Goal: Navigation & Orientation: Find specific page/section

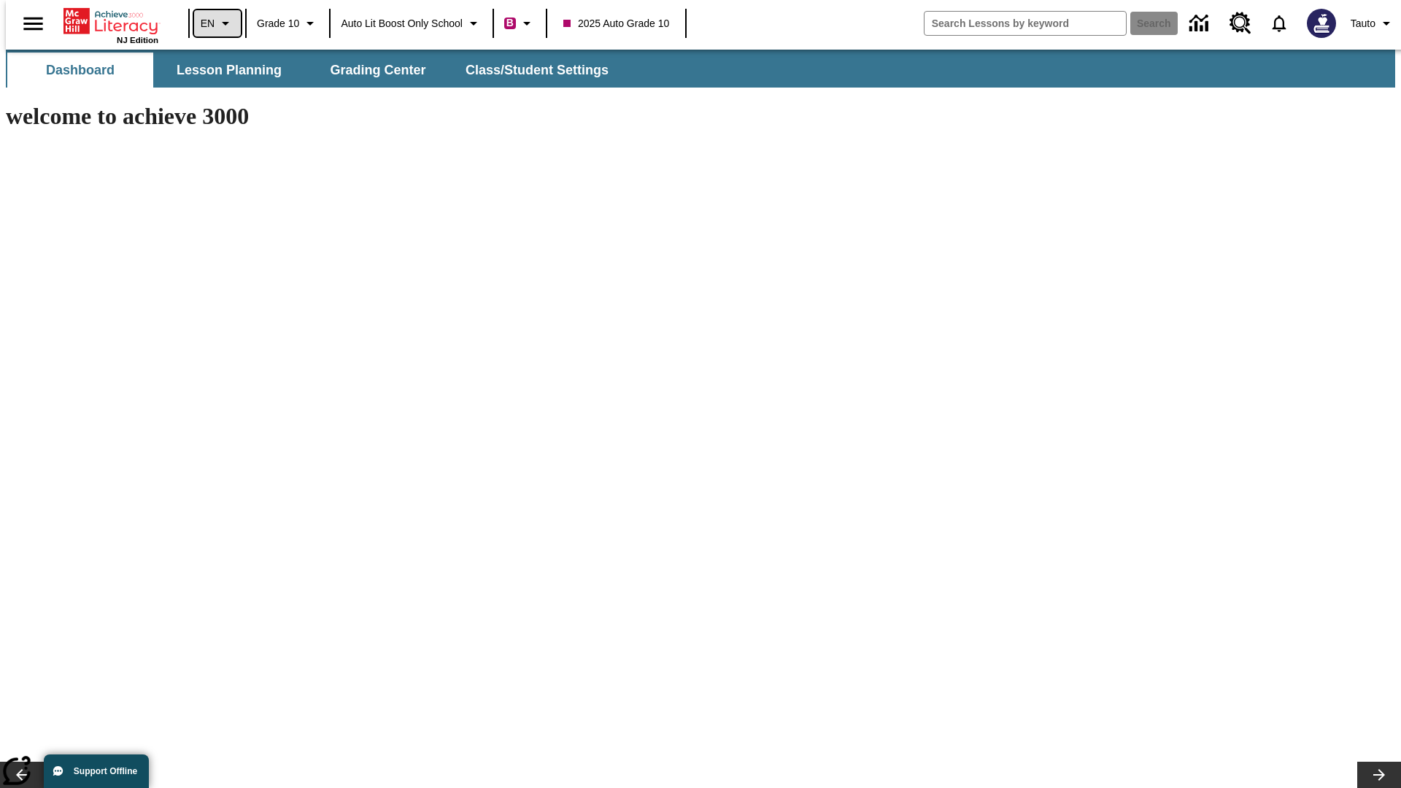
click at [217, 23] on icon "Language: EN, Select a language" at bounding box center [226, 24] width 18 height 18
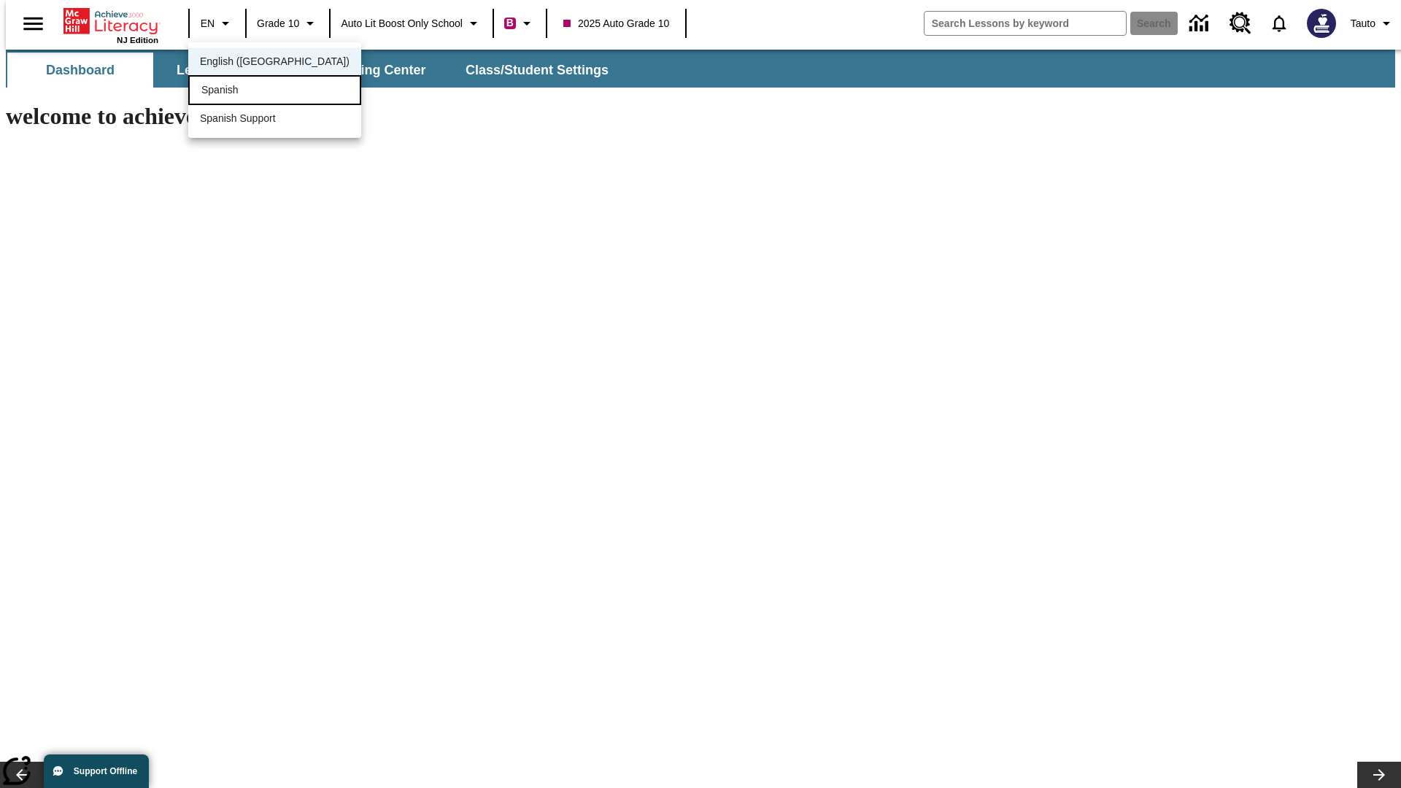
click at [243, 91] on div "Spanish" at bounding box center [274, 90] width 173 height 30
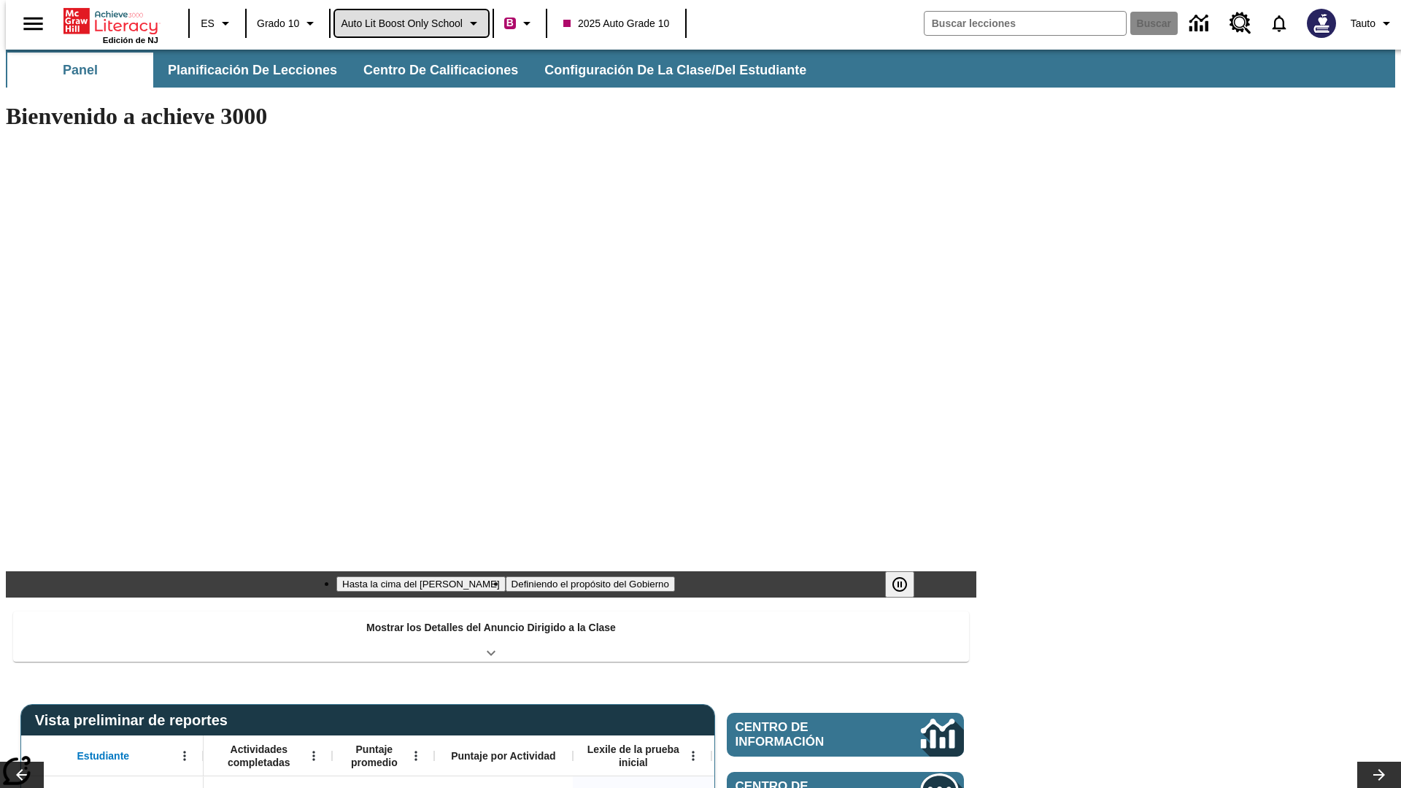
click at [411, 23] on span "Auto Lit Boost only School" at bounding box center [402, 23] width 122 height 15
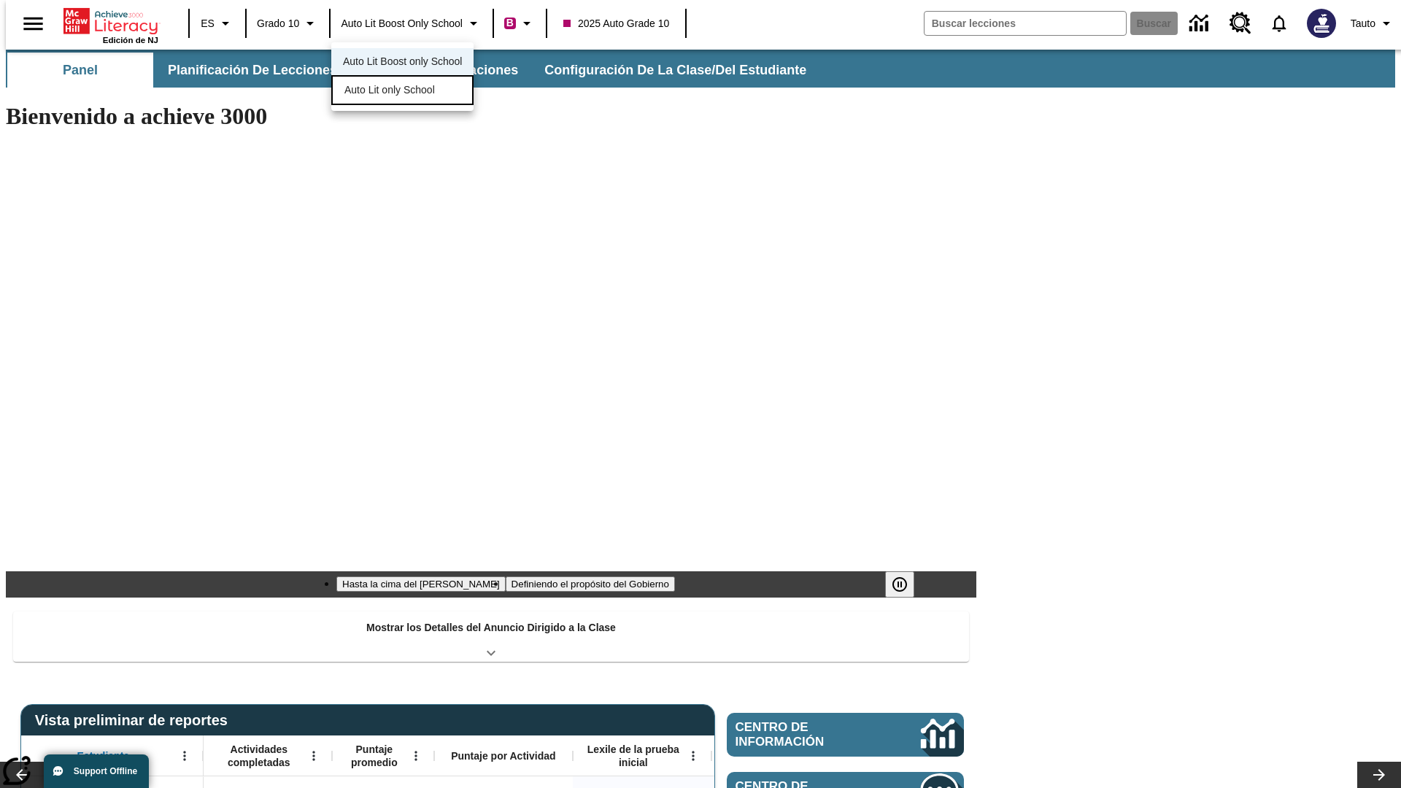
click at [390, 91] on span "Auto Lit only School" at bounding box center [389, 89] width 90 height 15
